Goal: Task Accomplishment & Management: Use online tool/utility

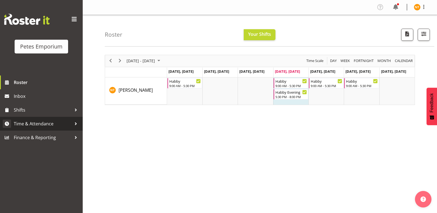
click at [31, 123] on span "Time & Attendance" at bounding box center [43, 124] width 58 height 8
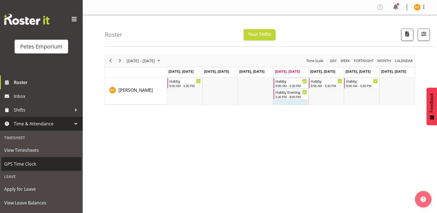
click at [21, 161] on span "GPS Time Clock" at bounding box center [41, 164] width 74 height 8
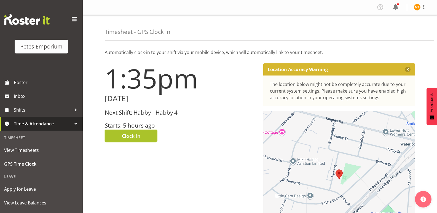
click at [130, 133] on span "Clock In" at bounding box center [131, 135] width 18 height 7
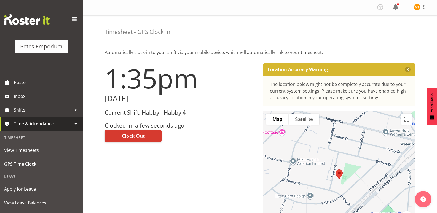
click at [415, 5] on img at bounding box center [417, 7] width 7 height 7
click at [392, 29] on link "Log Out" at bounding box center [400, 29] width 53 height 10
